Goal: Task Accomplishment & Management: Manage account settings

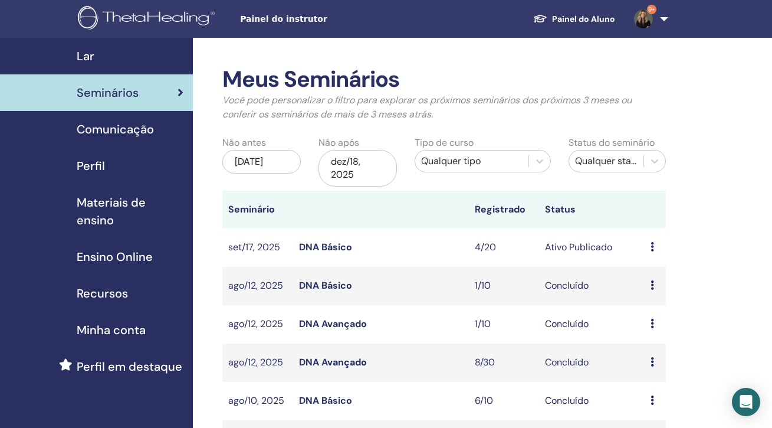
click at [328, 245] on link "DNA Básico" at bounding box center [325, 247] width 53 height 12
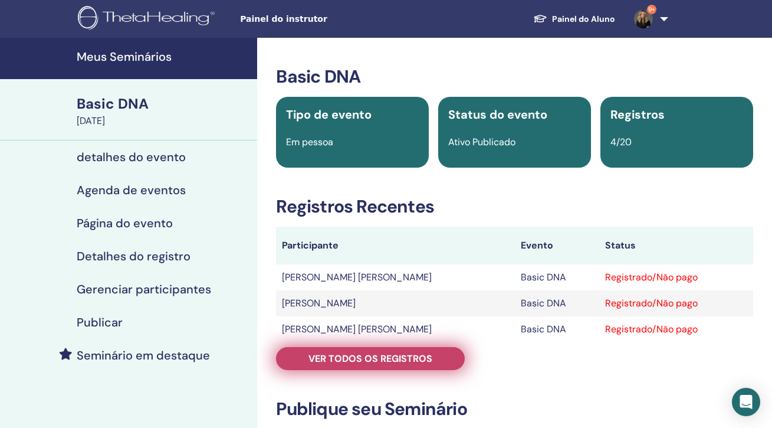
click at [441, 356] on link "Ver todos os registros" at bounding box center [370, 358] width 189 height 23
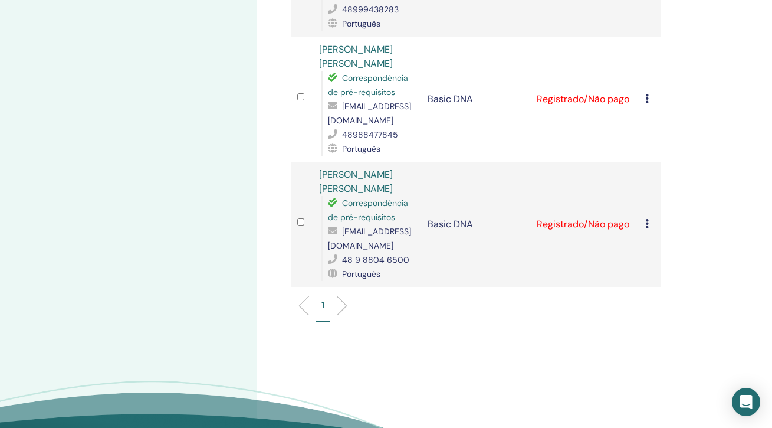
scroll to position [373, 0]
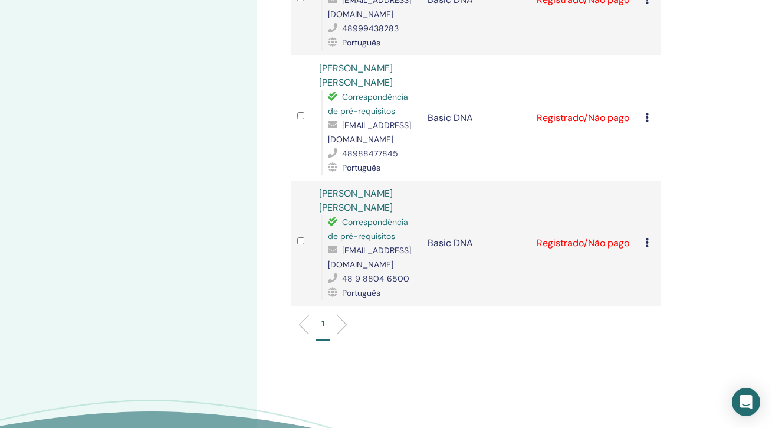
click at [340, 322] on li at bounding box center [337, 324] width 20 height 20
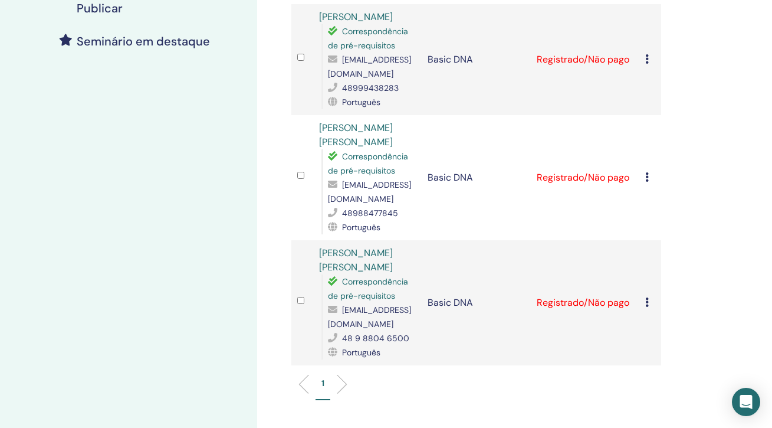
scroll to position [93, 0]
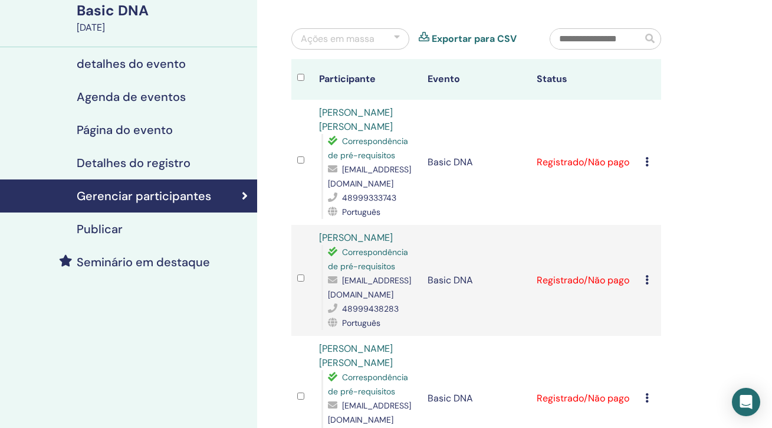
click at [648, 166] on icon at bounding box center [647, 161] width 4 height 9
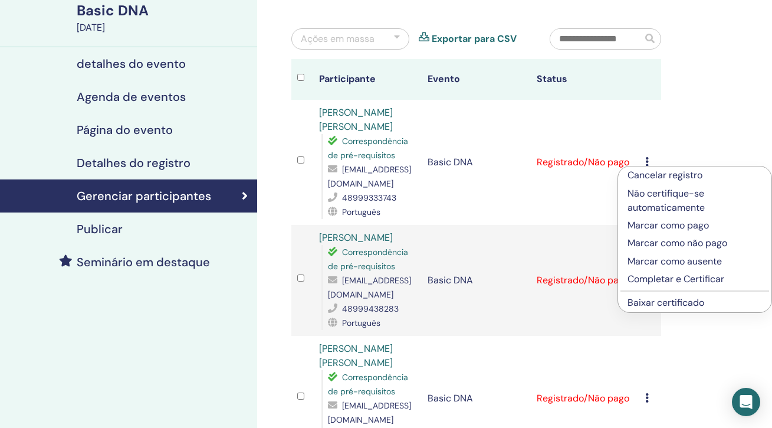
click at [651, 226] on p "Marcar como pago" at bounding box center [695, 225] width 135 height 14
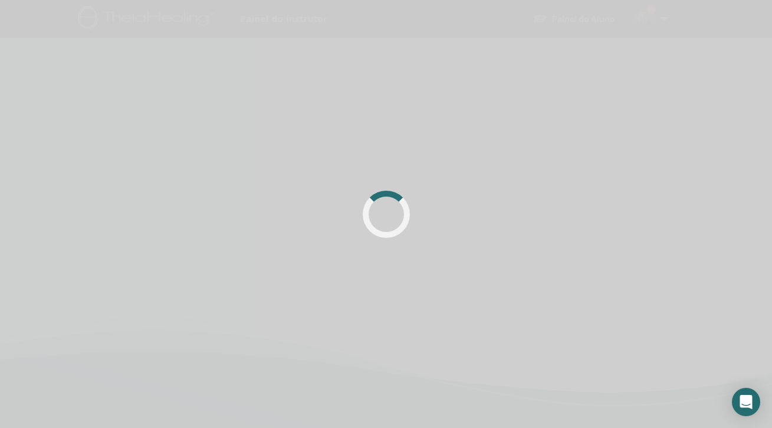
scroll to position [93, 0]
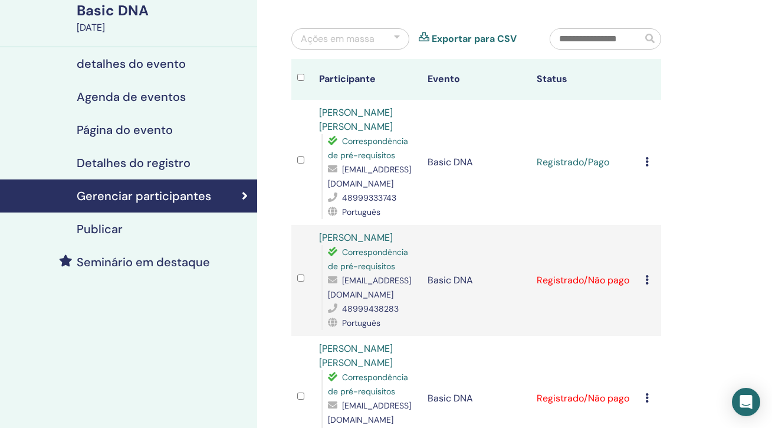
click at [645, 281] on icon at bounding box center [647, 279] width 4 height 9
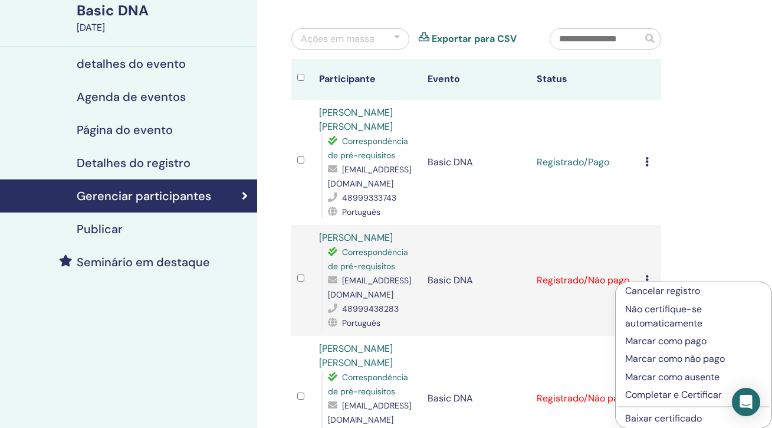
click at [659, 340] on p "Marcar como pago" at bounding box center [693, 341] width 137 height 14
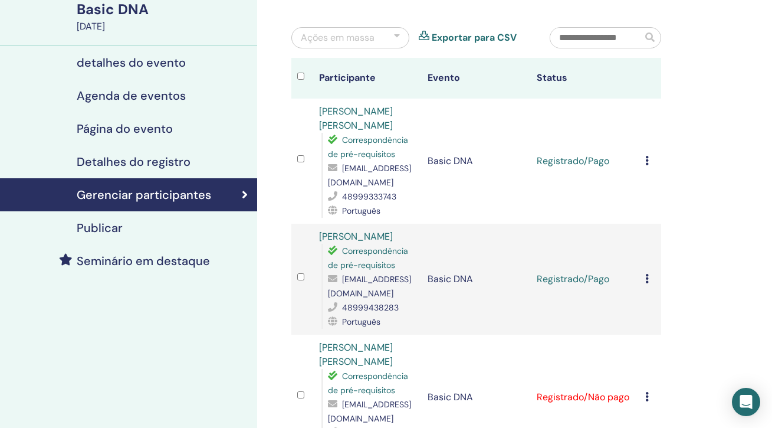
scroll to position [192, 0]
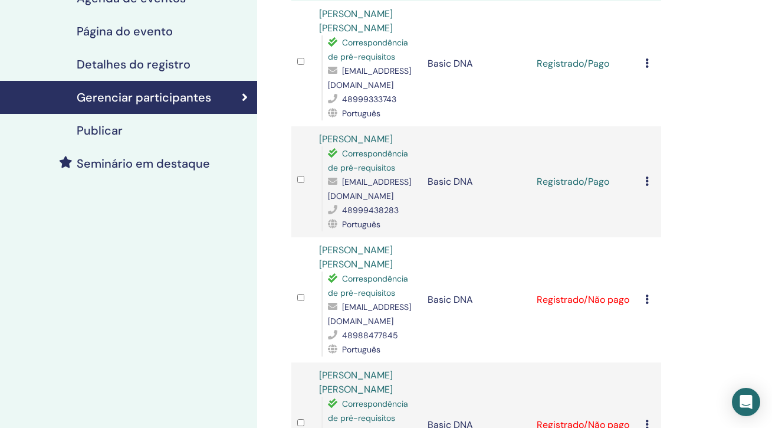
click at [647, 300] on icon at bounding box center [647, 298] width 4 height 9
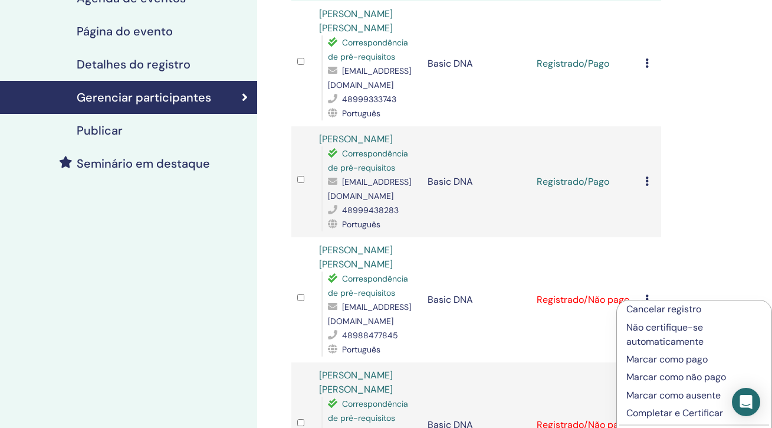
click at [654, 358] on p "Marcar como pago" at bounding box center [695, 359] width 136 height 14
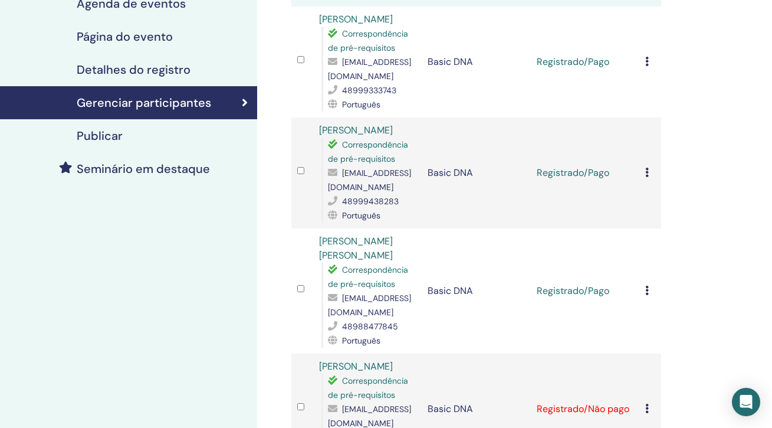
scroll to position [304, 0]
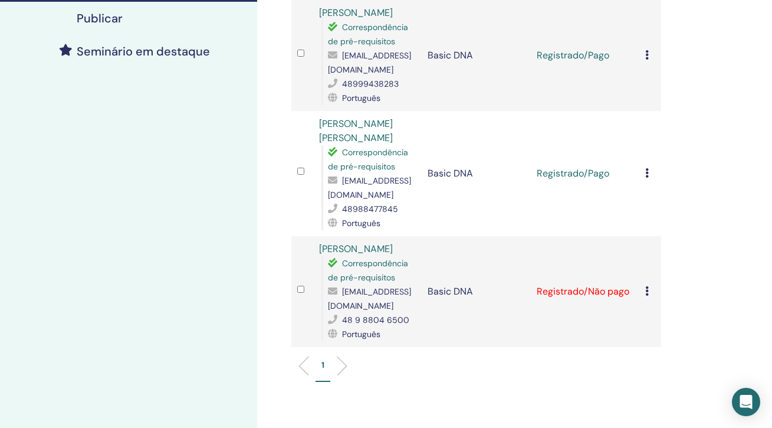
click at [648, 296] on icon at bounding box center [647, 290] width 4 height 9
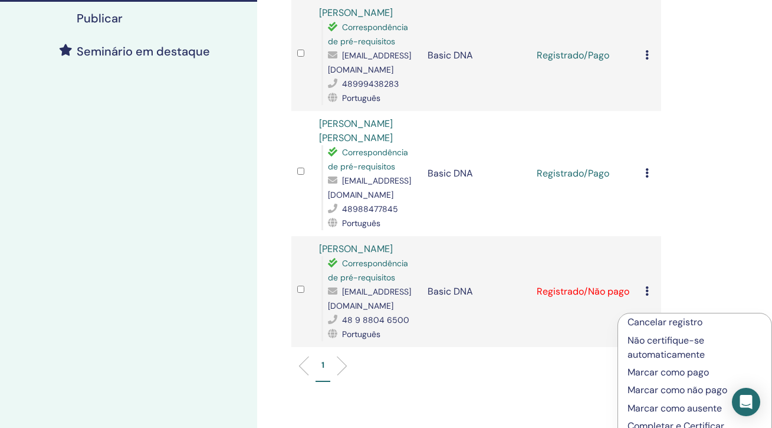
click at [651, 369] on p "Marcar como pago" at bounding box center [695, 372] width 135 height 14
